Goal: Task Accomplishment & Management: Complete application form

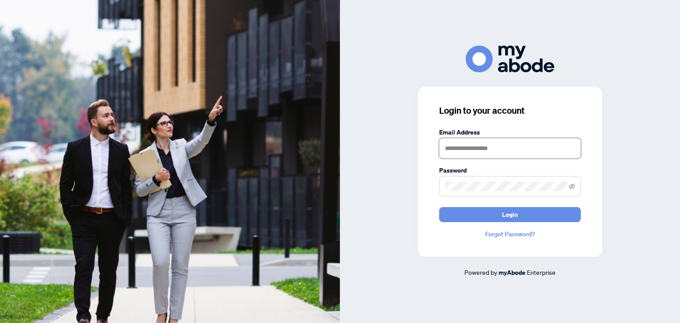
click at [457, 146] on input "text" at bounding box center [510, 148] width 142 height 20
type input "**********"
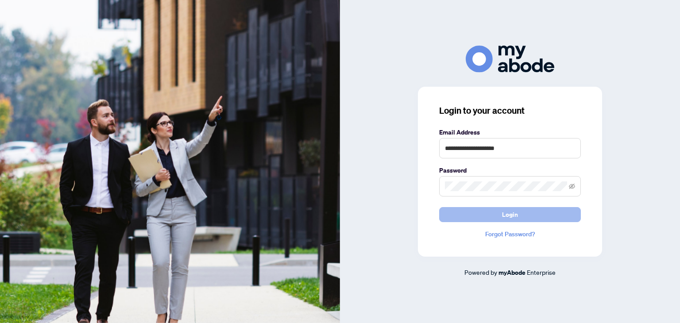
click at [539, 215] on button "Login" at bounding box center [510, 214] width 142 height 15
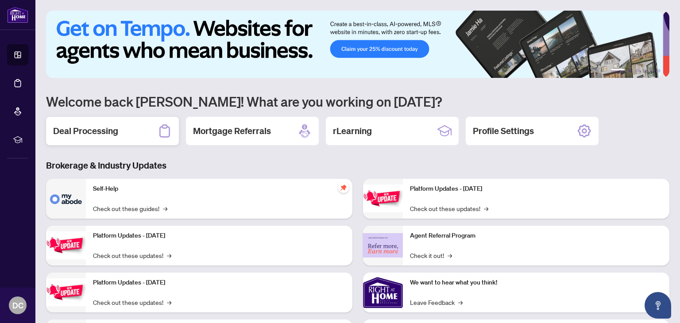
click at [127, 131] on div "Deal Processing" at bounding box center [112, 131] width 133 height 28
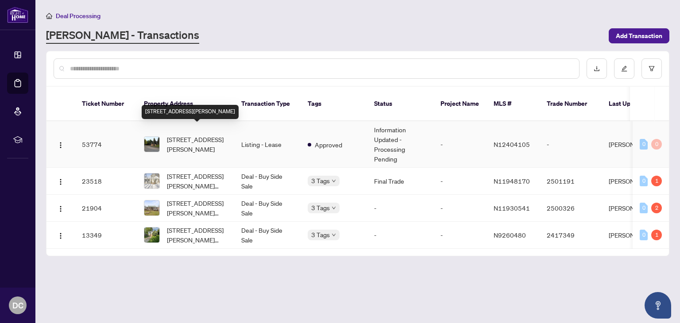
click at [202, 134] on span "[STREET_ADDRESS][PERSON_NAME]" at bounding box center [197, 143] width 60 height 19
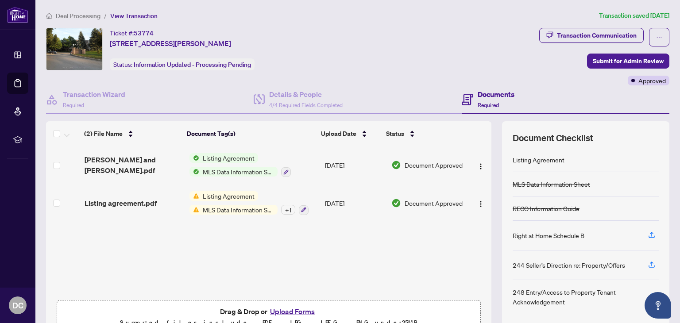
scroll to position [47, 0]
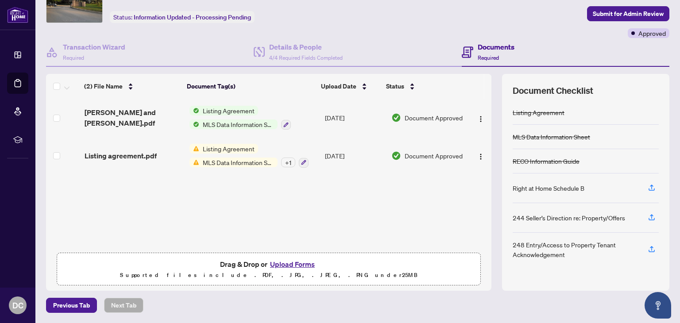
click at [292, 262] on button "Upload Forms" at bounding box center [292, 264] width 50 height 12
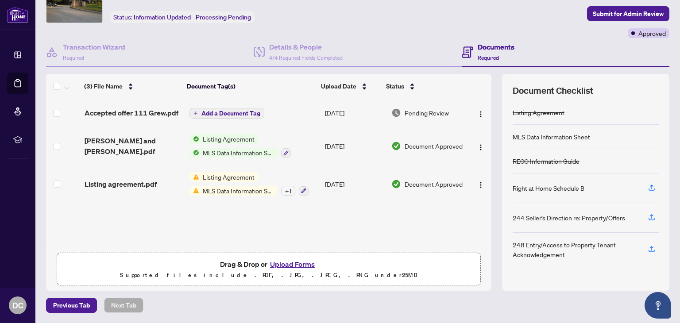
scroll to position [0, 0]
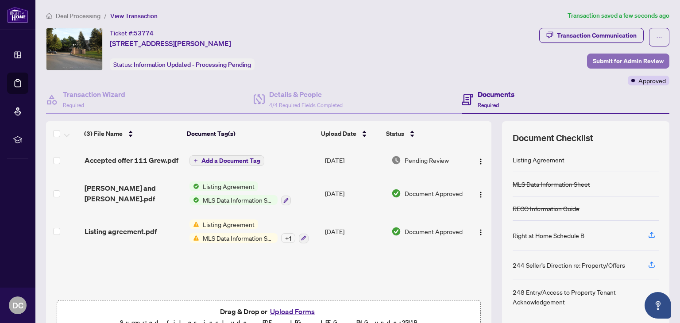
click at [630, 62] on span "Submit for Admin Review" at bounding box center [627, 61] width 71 height 14
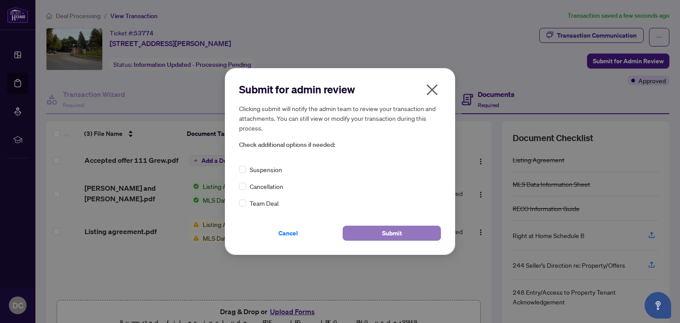
click at [390, 237] on span "Submit" at bounding box center [392, 233] width 20 height 14
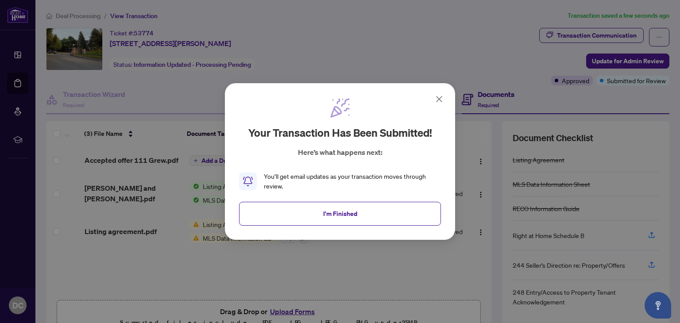
click at [366, 217] on button "I'm Finished" at bounding box center [340, 214] width 202 height 24
